Goal: Task Accomplishment & Management: Manage account settings

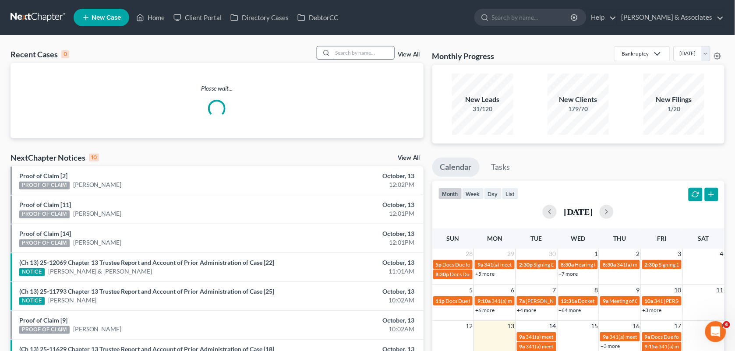
click at [348, 49] on input "search" at bounding box center [363, 52] width 61 height 13
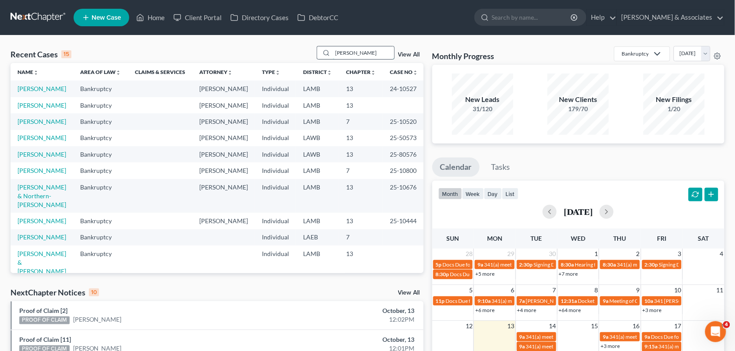
type input "[PERSON_NAME]"
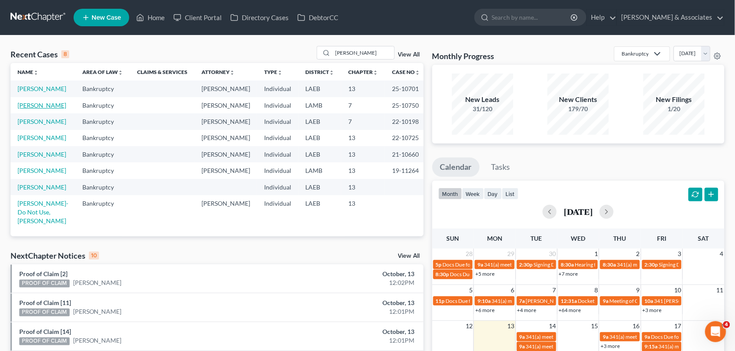
click at [55, 109] on link "[PERSON_NAME]" at bounding box center [42, 105] width 49 height 7
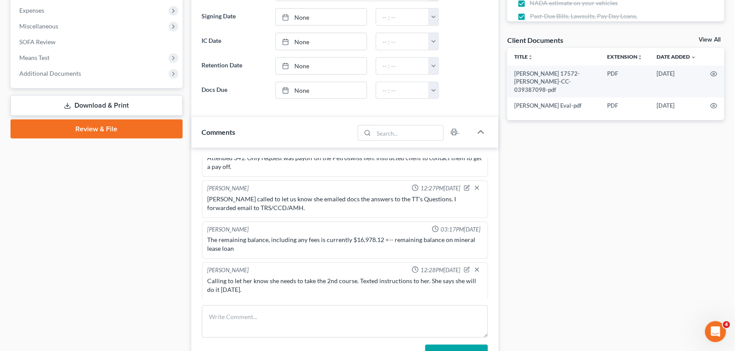
scroll to position [331, 0]
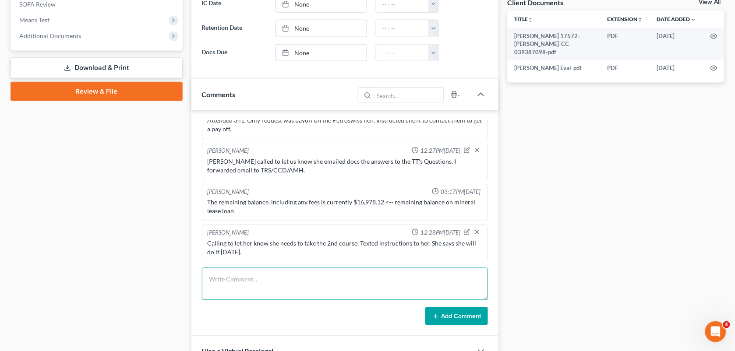
click at [309, 299] on textarea at bounding box center [345, 284] width 286 height 32
paste textarea "[PERSON_NAME] called for you-- she said she sent emails [DATE] & never got a re…"
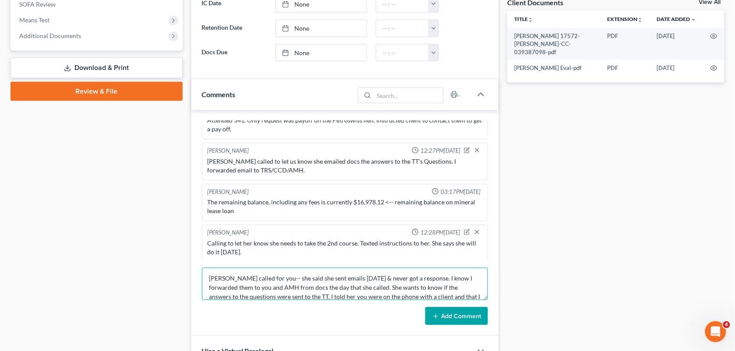
scroll to position [0, 0]
click at [288, 281] on textarea "[PERSON_NAME] called for you-- she said she sent emails [DATE] & never got a re…" at bounding box center [345, 284] width 286 height 32
click at [270, 290] on textarea "[PERSON_NAME] called for CCD-- she said she sent emails [DATE] & never got a re…" at bounding box center [345, 284] width 286 height 32
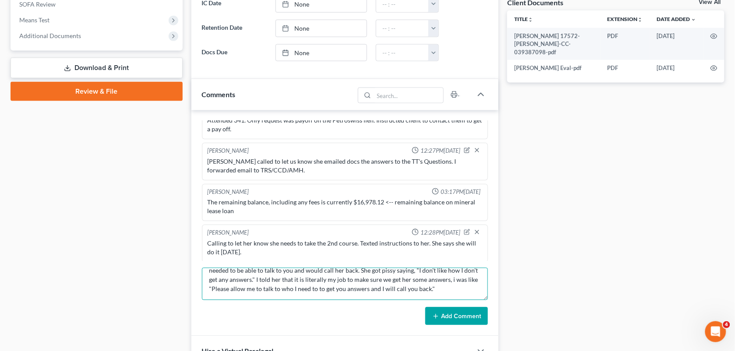
type textarea "[PERSON_NAME] called for CCD-- she said she sent emails [DATE] & never got a re…"
click at [453, 312] on button "Add Comment" at bounding box center [456, 316] width 63 height 18
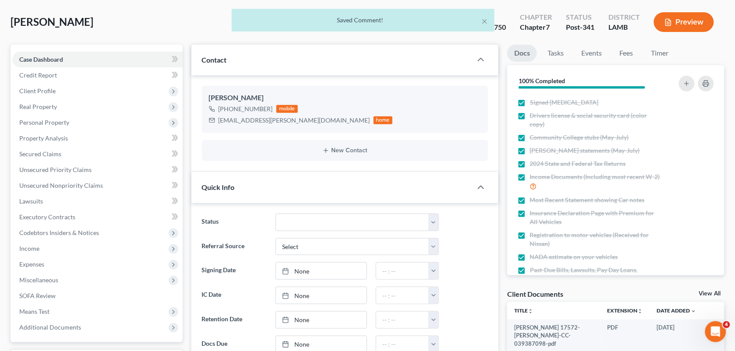
scroll to position [0, 0]
